Goal: Communication & Community: Answer question/provide support

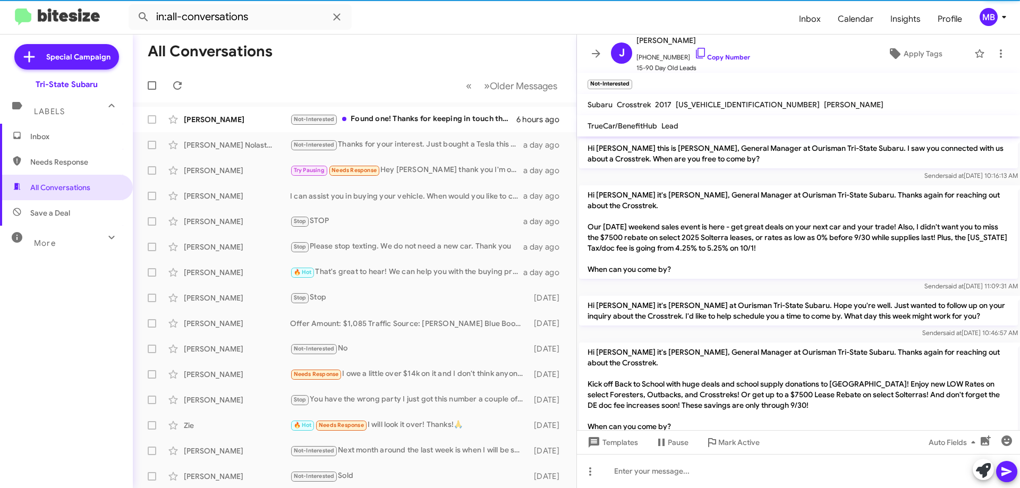
scroll to position [152, 0]
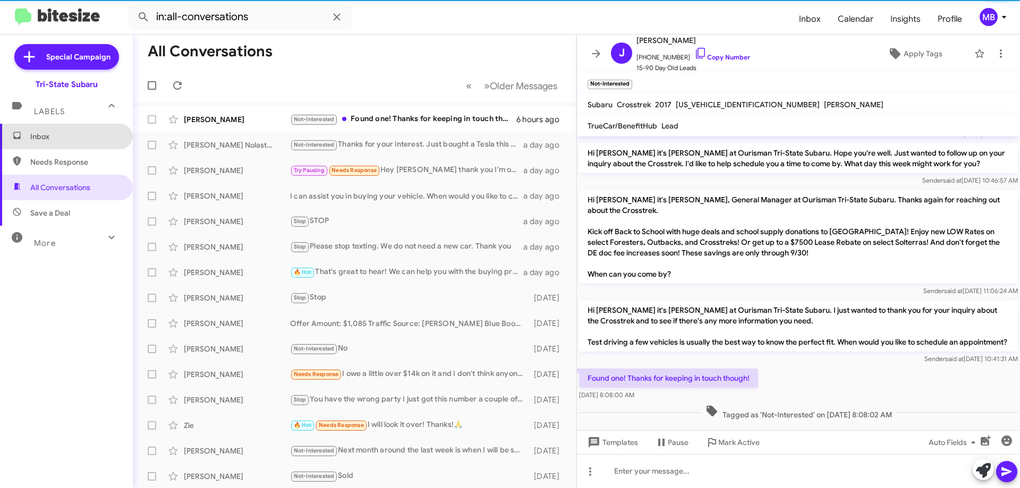
click at [70, 137] on span "Inbox" at bounding box center [75, 136] width 90 height 11
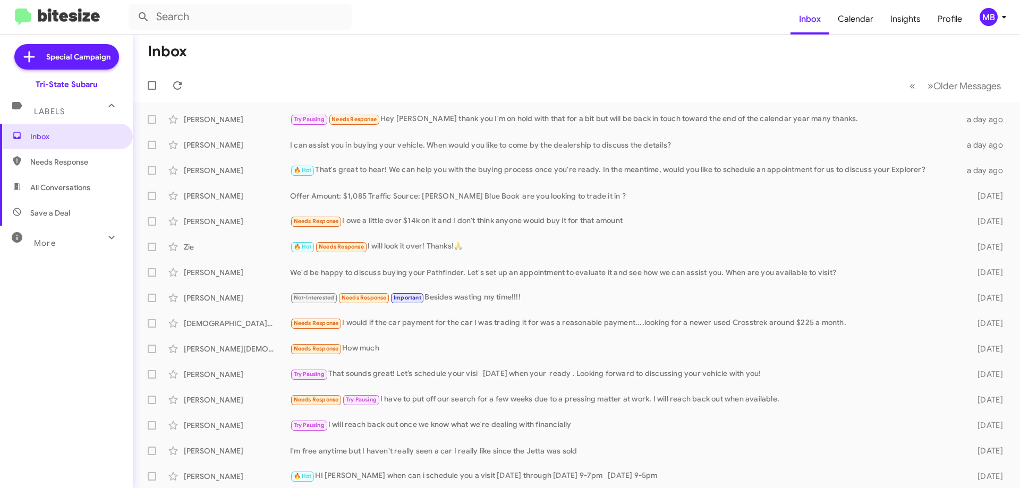
click at [77, 159] on span "Needs Response" at bounding box center [75, 162] width 90 height 11
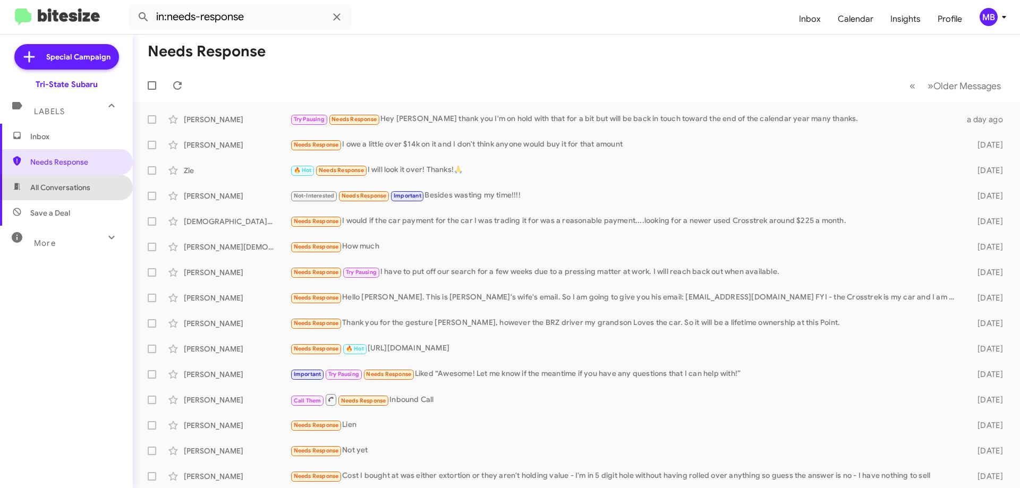
click at [86, 183] on span "All Conversations" at bounding box center [60, 187] width 60 height 11
type input "in:all-conversations"
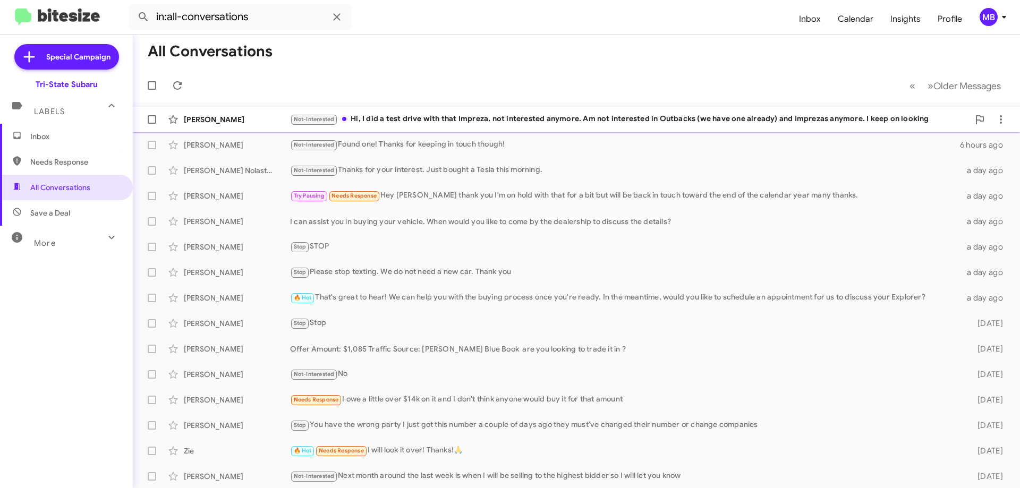
click at [256, 118] on div "[PERSON_NAME]" at bounding box center [237, 119] width 106 height 11
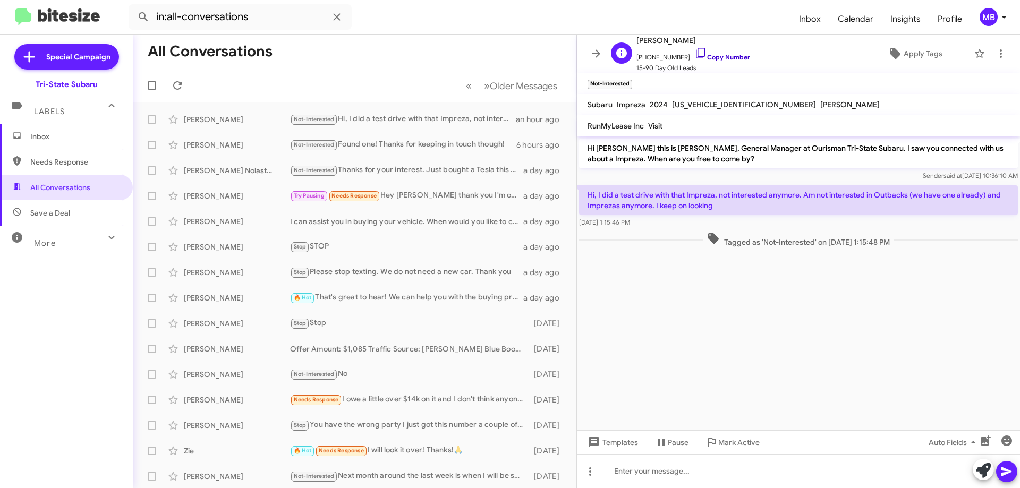
click at [724, 56] on link "Copy Number" at bounding box center [722, 57] width 56 height 8
